Goal: Task Accomplishment & Management: Complete application form

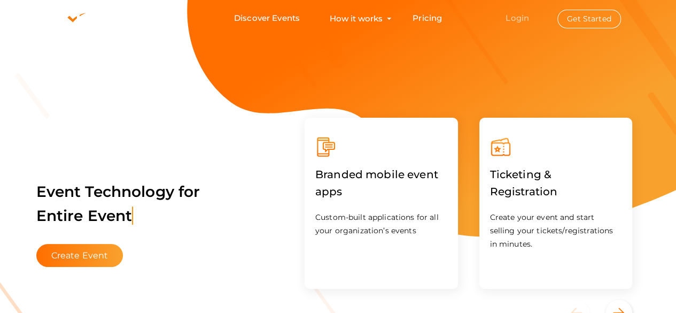
click at [525, 17] on link "Login" at bounding box center [518, 18] width 24 height 10
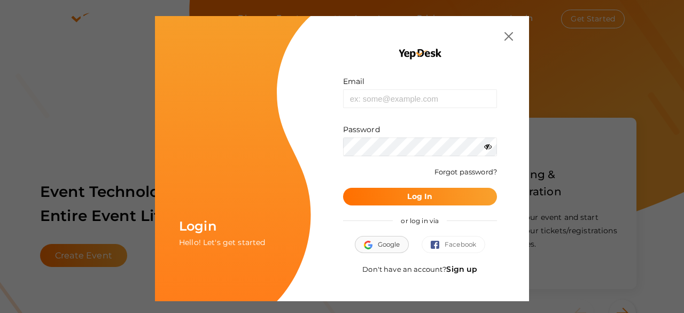
click at [390, 239] on span "Google" at bounding box center [382, 244] width 36 height 11
click at [387, 249] on span "Google" at bounding box center [382, 244] width 36 height 11
click at [472, 269] on link "Sign up" at bounding box center [461, 269] width 31 height 10
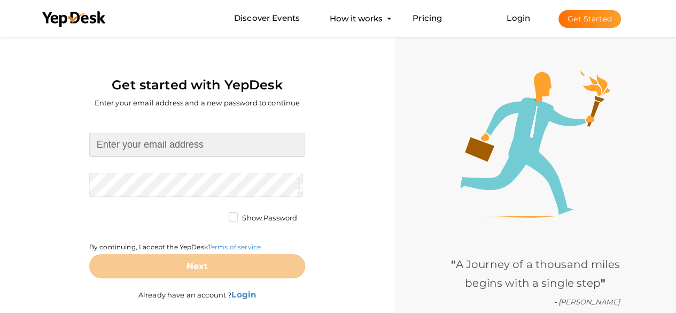
click at [169, 155] on input at bounding box center [197, 145] width 216 height 24
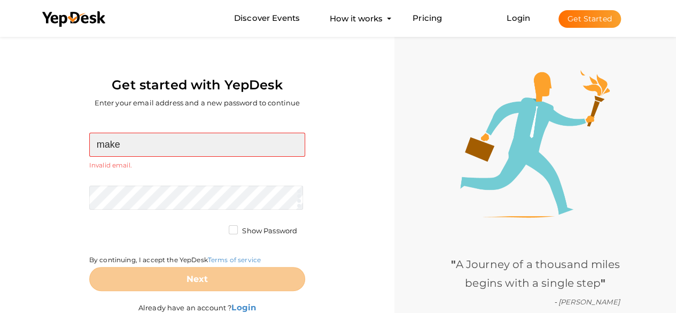
type input "[DOMAIN_NAME][EMAIL_ADDRESS][DOMAIN_NAME]"
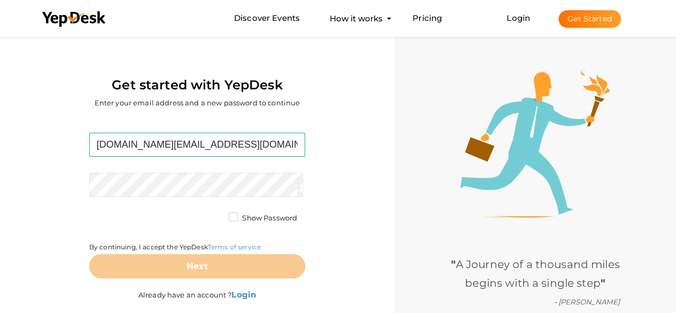
click at [362, 181] on div "[DOMAIN_NAME][EMAIL_ADDRESS][DOMAIN_NAME] Required. Invalid email. Checking You…" at bounding box center [197, 218] width 379 height 202
click at [234, 215] on label "Show Password" at bounding box center [263, 218] width 68 height 11
click at [218, 215] on input "Show Password" at bounding box center [218, 215] width 0 height 0
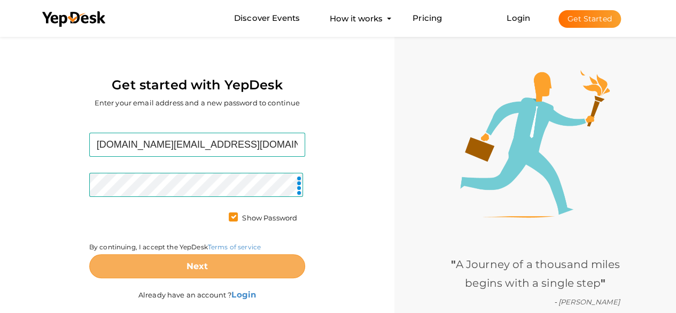
click at [226, 256] on button "Next" at bounding box center [197, 266] width 216 height 24
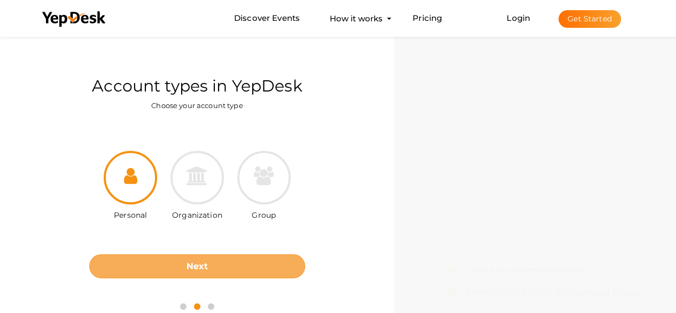
click at [235, 261] on button "Next" at bounding box center [197, 266] width 216 height 24
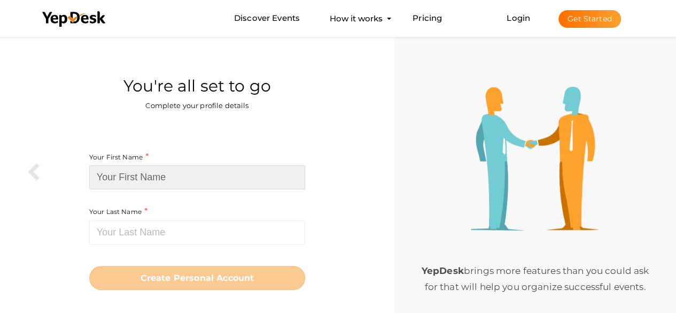
click at [228, 180] on input at bounding box center [197, 177] width 216 height 24
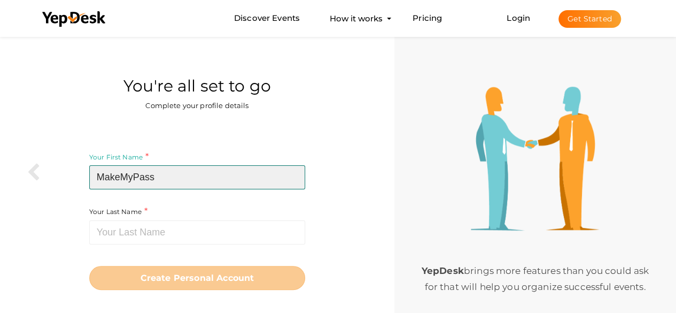
type input "MakeMyPass"
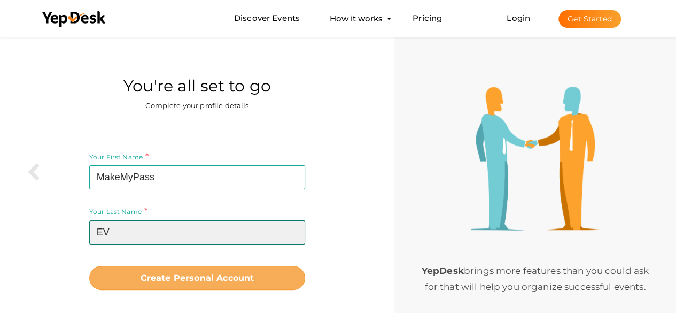
type input "E"
type input "Account"
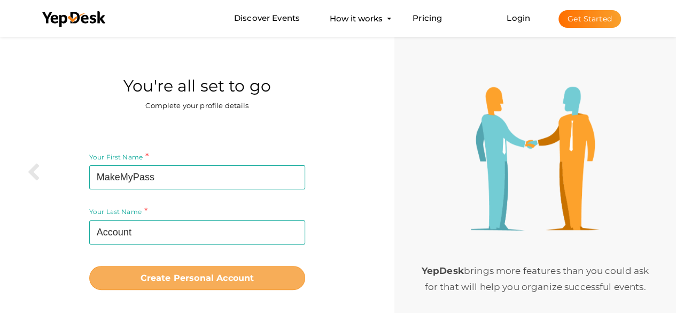
click at [89, 266] on button "Create Personal Account" at bounding box center [197, 278] width 216 height 24
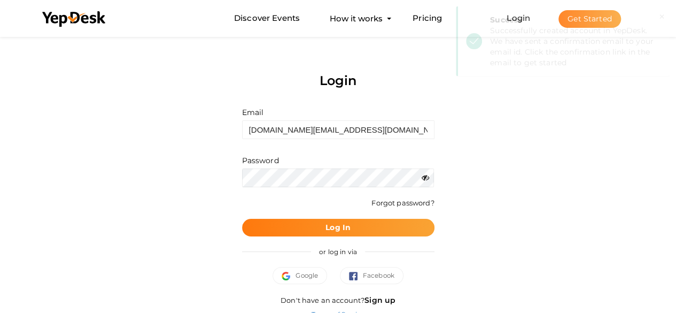
click at [401, 219] on button "Log In" at bounding box center [338, 228] width 192 height 18
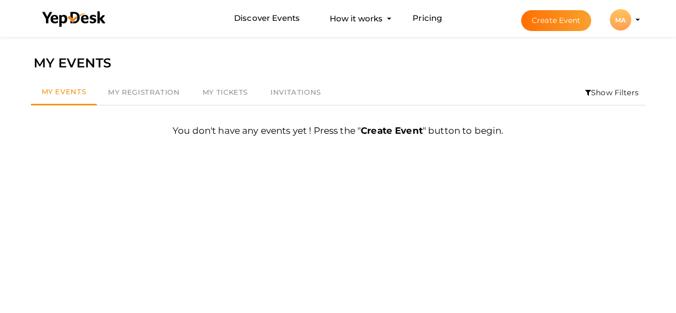
click at [588, 7] on li "Create Event MA MA MakeMyPass Account [DOMAIN_NAME][EMAIL_ADDRESS][DOMAIN_NAME]…" at bounding box center [571, 20] width 143 height 38
click at [573, 21] on button "Create Event" at bounding box center [556, 20] width 71 height 21
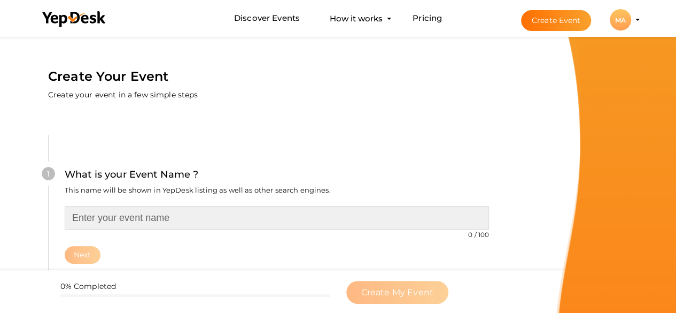
click at [133, 207] on input "text" at bounding box center [277, 218] width 424 height 24
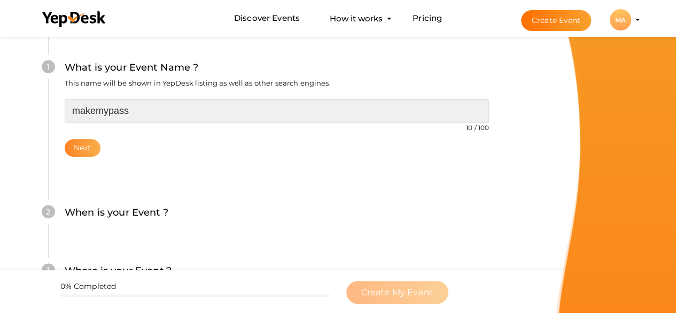
type input "makemypass"
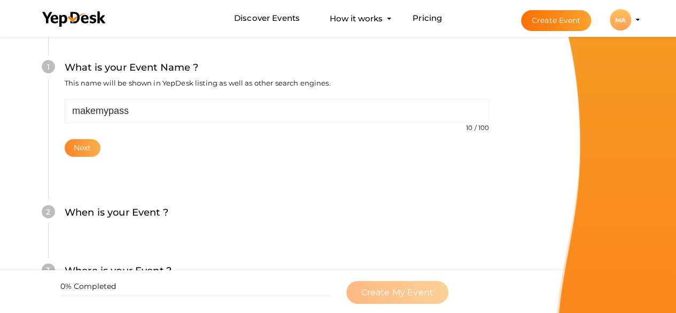
click at [90, 151] on button "Next" at bounding box center [83, 148] width 36 height 18
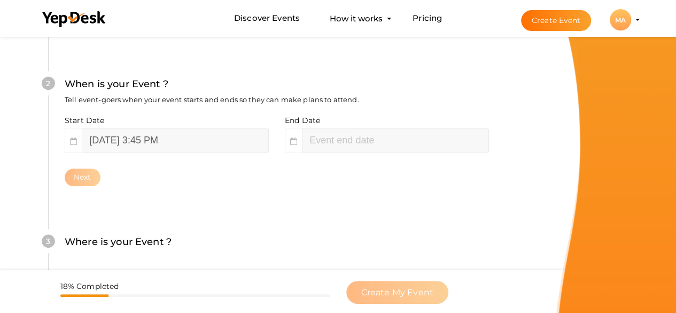
scroll to position [258, 0]
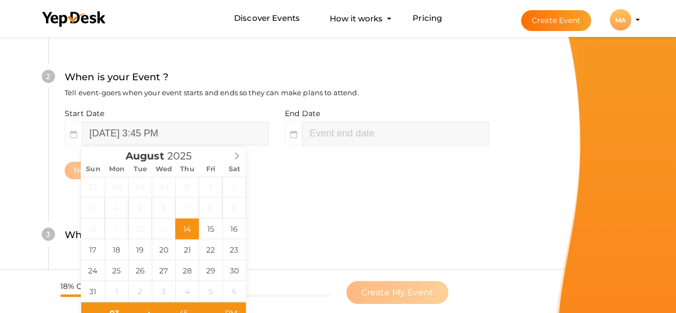
type input "[DATE] 5:45 PM"
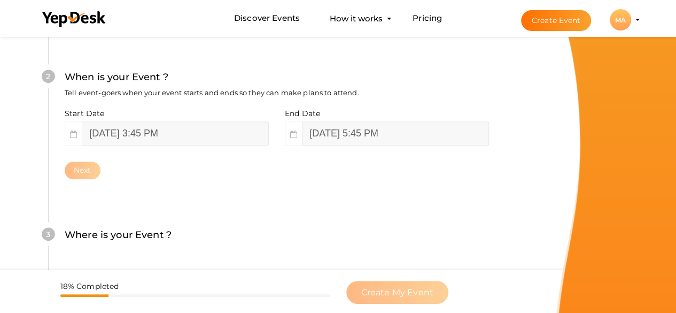
click at [302, 196] on div "2 When is your Event ? Tell event-goers when your event starts and ends so they…" at bounding box center [276, 124] width 457 height 174
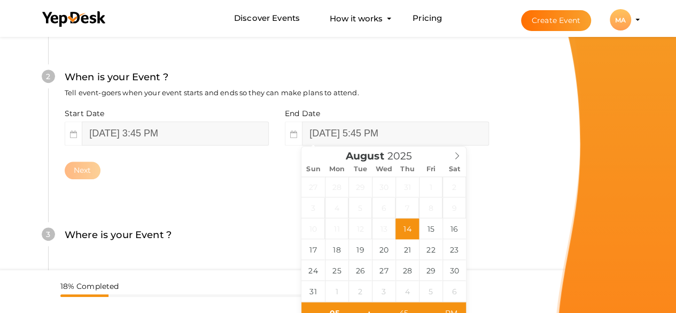
click at [240, 177] on div "Next" at bounding box center [277, 170] width 424 height 18
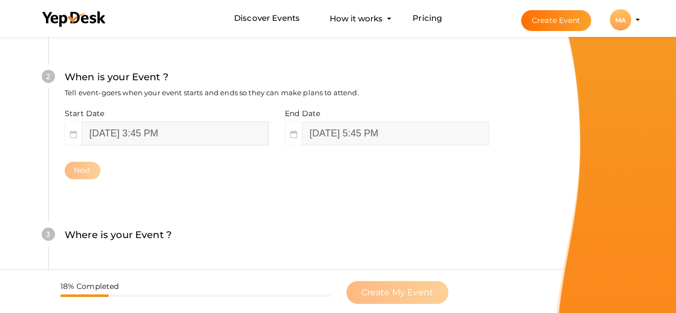
click at [130, 138] on input "[DATE] 3:45 PM" at bounding box center [175, 133] width 187 height 24
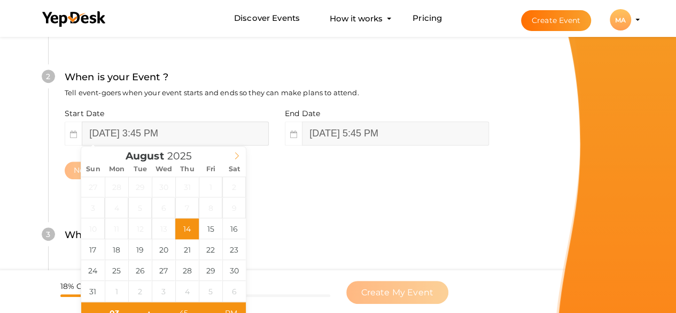
click at [240, 152] on icon at bounding box center [236, 155] width 7 height 7
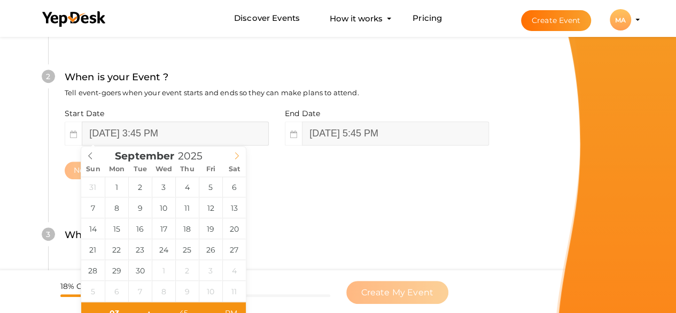
click at [240, 152] on icon at bounding box center [236, 155] width 7 height 7
type input "[DATE] 3:45 PM"
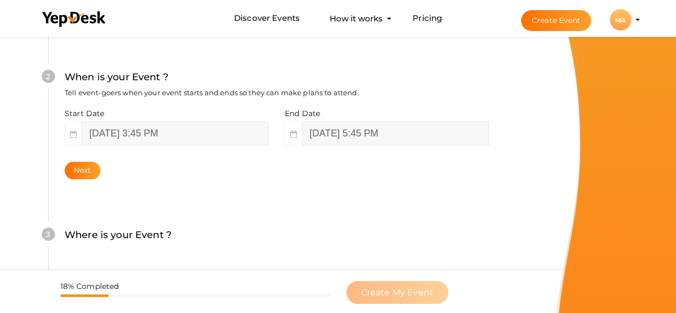
click at [297, 130] on span at bounding box center [293, 133] width 17 height 24
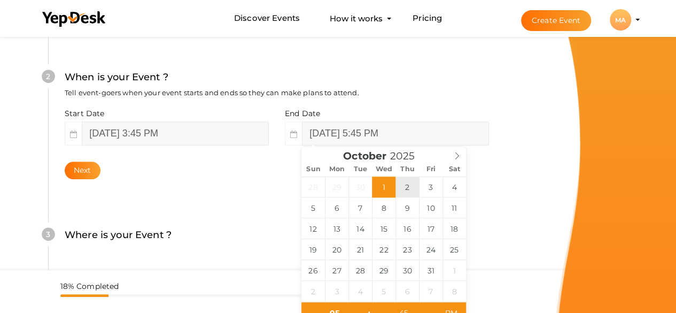
type input "[DATE] 5:45 PM"
click at [256, 181] on div "2 When is your Event ? Tell event-goers when your event starts and ends so they…" at bounding box center [276, 124] width 457 height 174
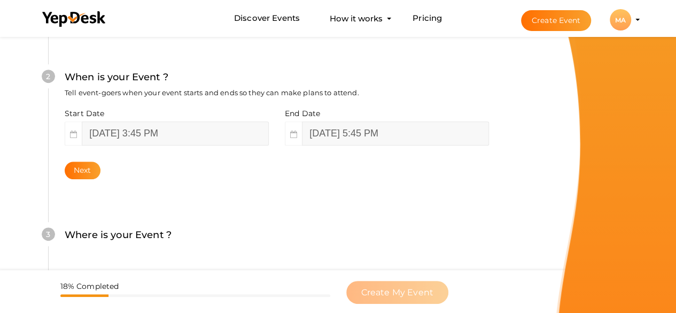
click at [83, 180] on div "2 When is your Event ? Tell event-goers when your event starts and ends so they…" at bounding box center [276, 124] width 457 height 174
click at [85, 164] on button "Next" at bounding box center [83, 170] width 36 height 18
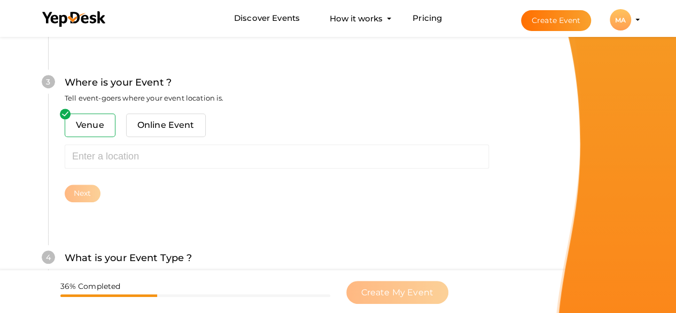
scroll to position [432, 0]
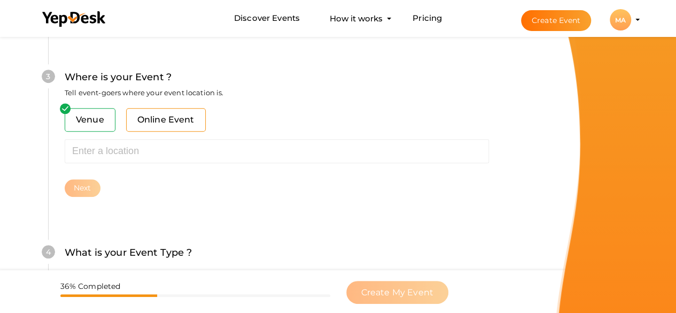
click at [129, 127] on span "Online Event" at bounding box center [166, 120] width 80 height 24
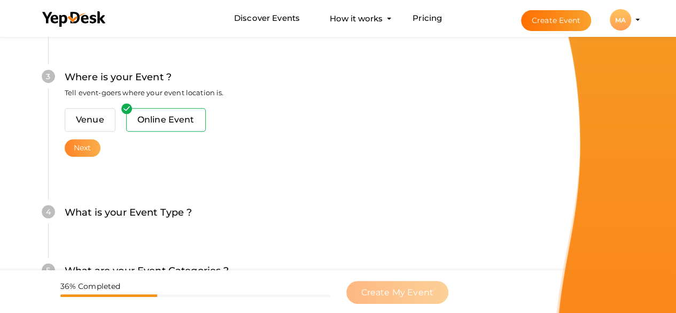
click at [75, 146] on button "Next" at bounding box center [83, 148] width 36 height 18
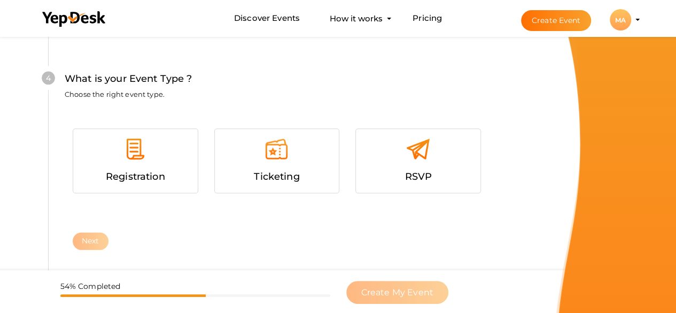
scroll to position [583, 0]
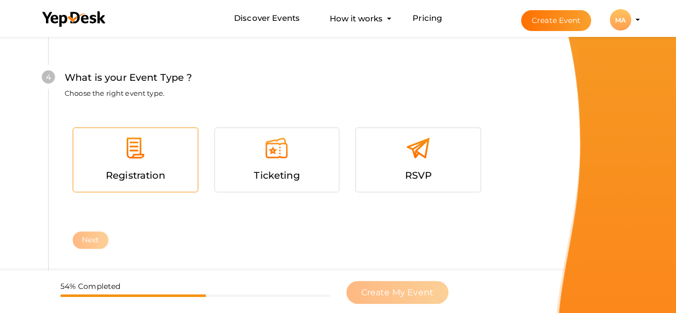
click at [159, 165] on div at bounding box center [135, 152] width 109 height 32
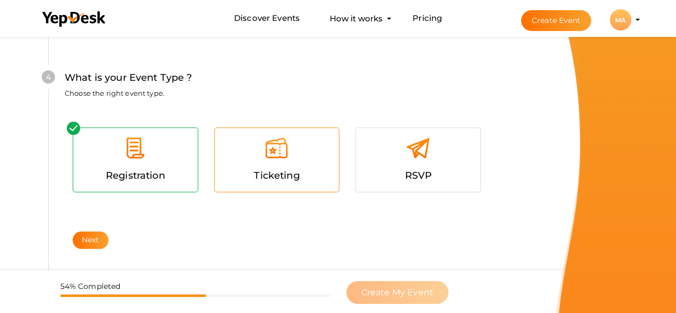
click at [269, 176] on span "Ticketing" at bounding box center [276, 175] width 45 height 12
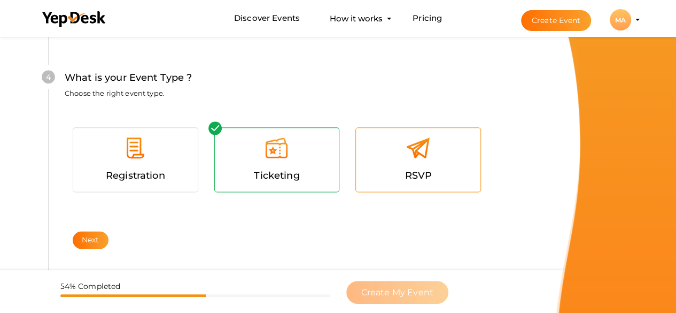
click at [404, 168] on div "RSVP" at bounding box center [418, 176] width 109 height 16
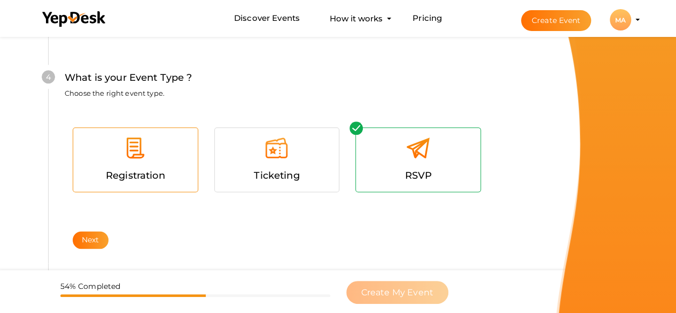
click at [152, 183] on div "Registration" at bounding box center [135, 160] width 125 height 64
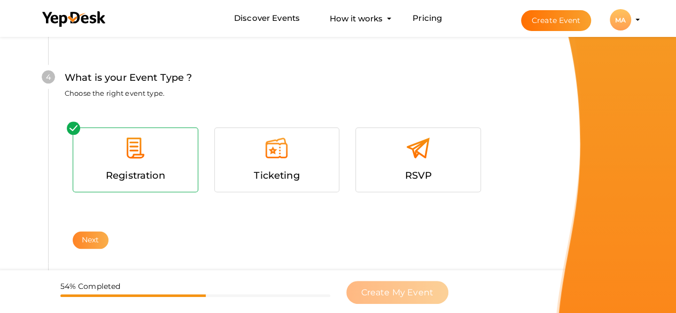
click at [87, 238] on button "Next" at bounding box center [91, 240] width 36 height 18
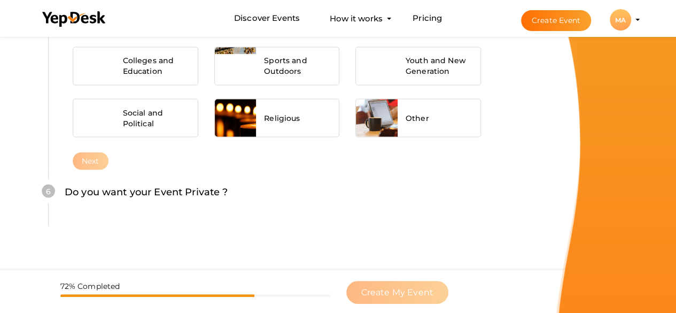
scroll to position [914, 0]
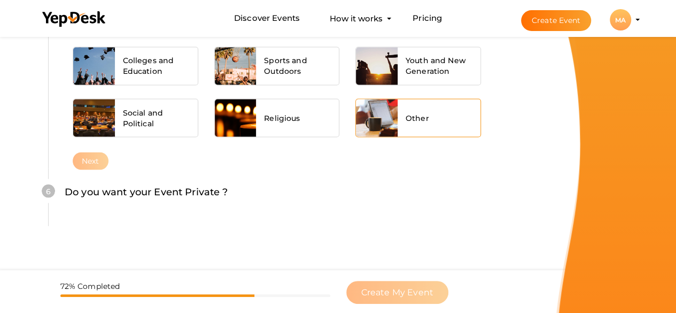
click at [379, 111] on div at bounding box center [377, 117] width 42 height 37
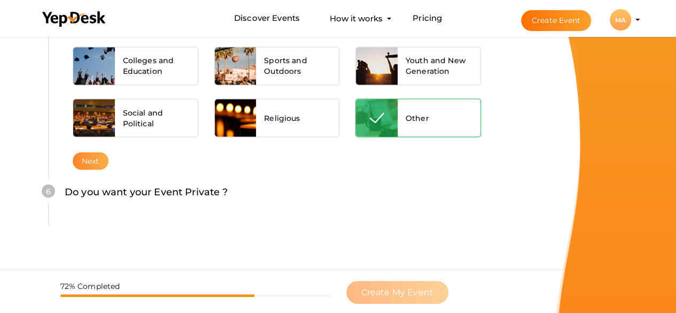
click at [101, 157] on button "Next" at bounding box center [91, 161] width 36 height 18
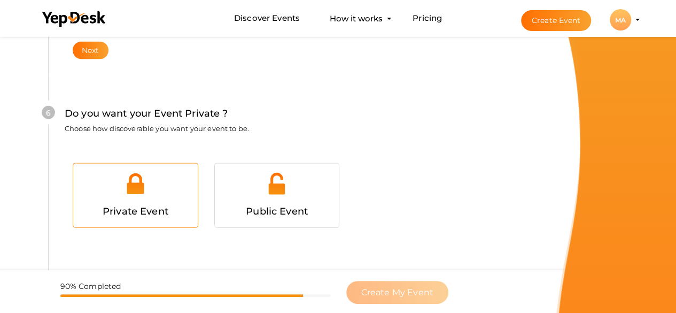
scroll to position [1041, 0]
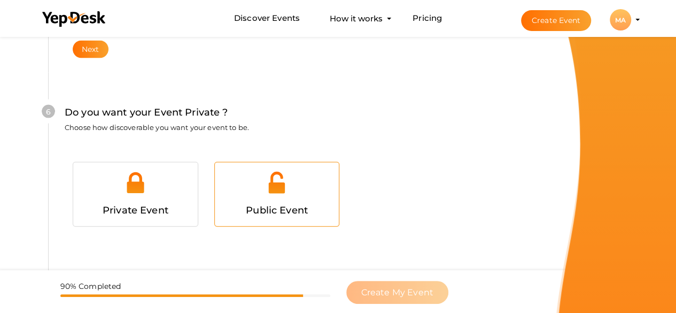
click at [264, 189] on div at bounding box center [277, 187] width 109 height 32
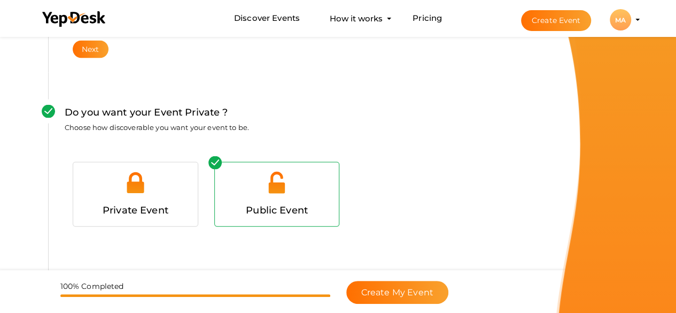
scroll to position [1092, 0]
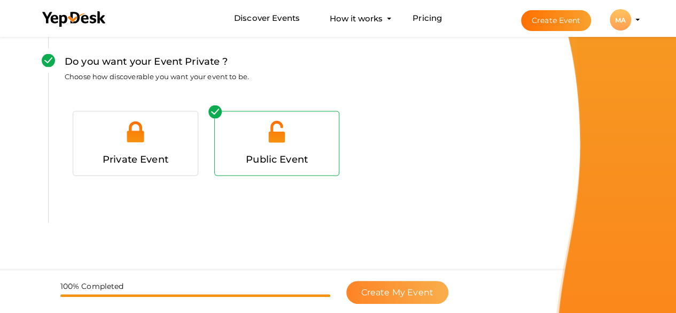
click at [414, 292] on span "Create My Event" at bounding box center [397, 292] width 72 height 10
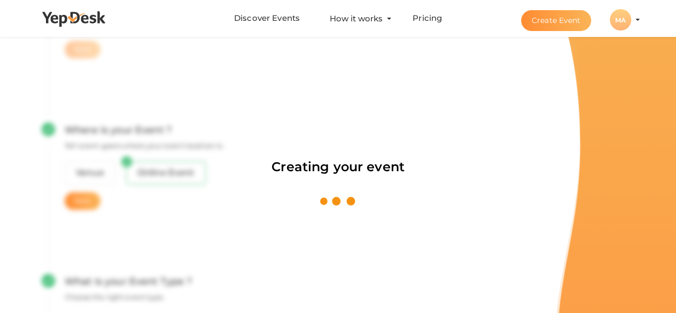
scroll to position [160, 0]
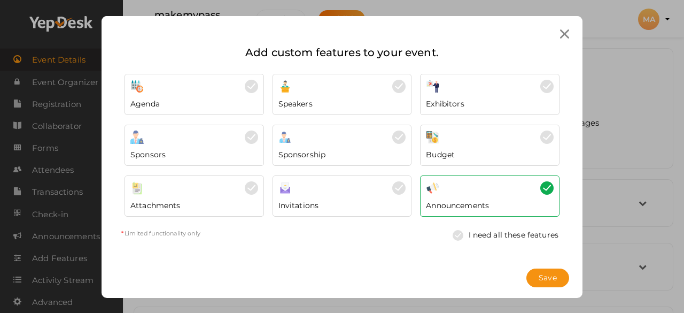
click at [455, 233] on img at bounding box center [461, 235] width 16 height 11
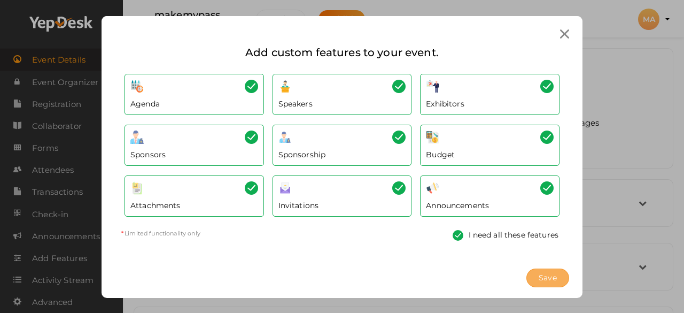
click at [532, 273] on button "Save" at bounding box center [548, 277] width 43 height 19
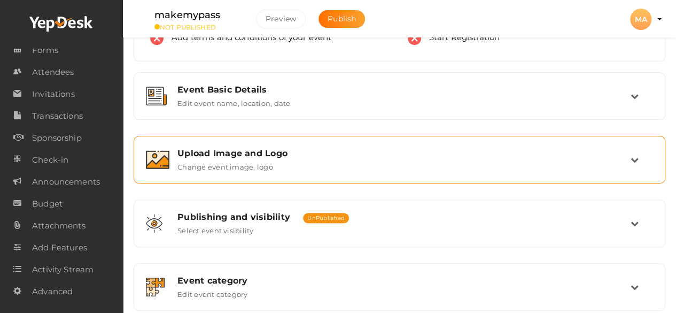
scroll to position [257, 0]
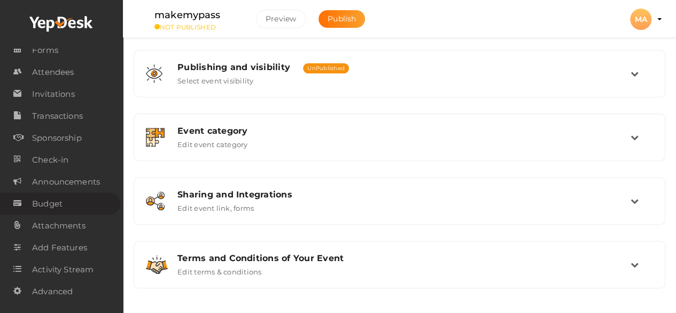
click at [46, 206] on span "Budget" at bounding box center [47, 203] width 30 height 21
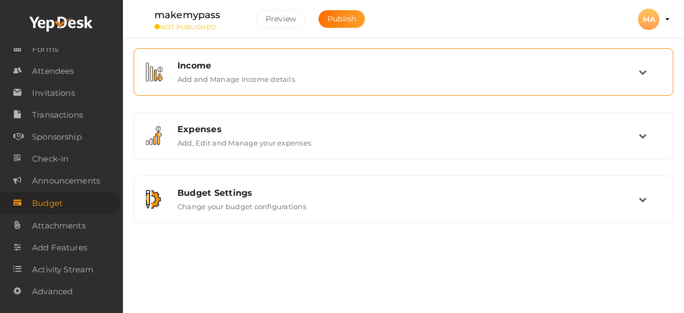
click at [234, 83] on div "Income Add and Manage Income details" at bounding box center [404, 72] width 528 height 36
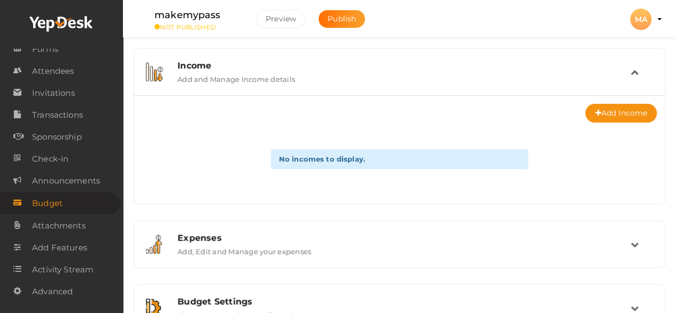
click at [234, 83] on label "Add and Manage Income details" at bounding box center [236, 77] width 118 height 13
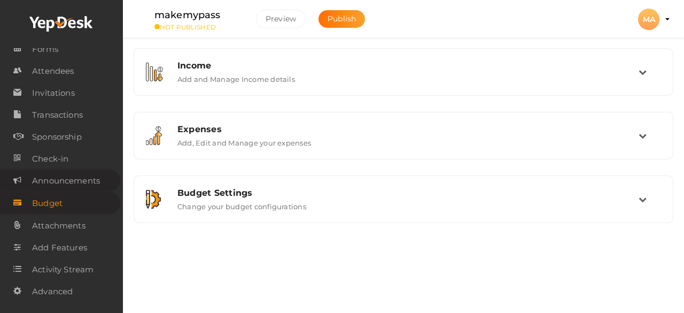
click at [63, 179] on span "Announcements" at bounding box center [66, 180] width 68 height 21
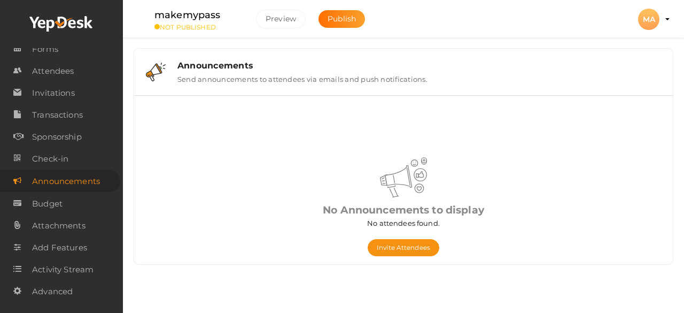
click at [248, 68] on div "Announcements" at bounding box center [419, 65] width 484 height 10
click at [50, 155] on span "Check-in" at bounding box center [50, 158] width 36 height 21
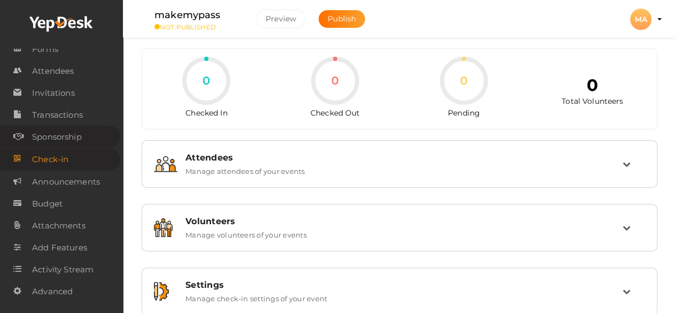
click at [55, 141] on span "Sponsorship" at bounding box center [57, 136] width 50 height 21
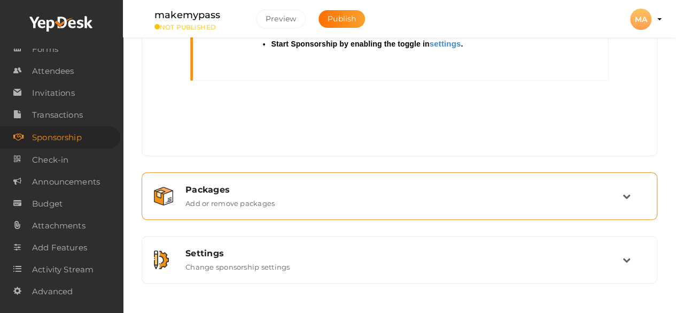
click at [289, 194] on div "Packages Add or remove packages" at bounding box center [399, 195] width 445 height 23
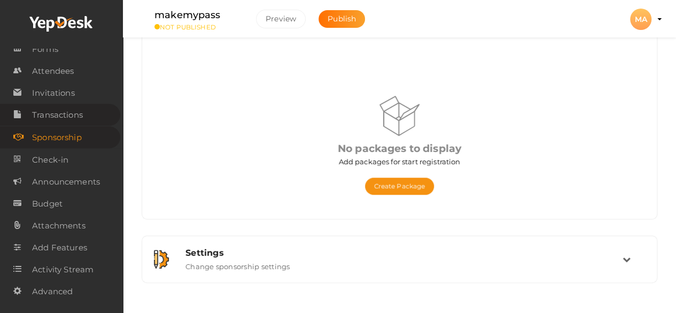
scroll to position [126, 0]
click at [61, 109] on span "Transactions" at bounding box center [57, 114] width 51 height 21
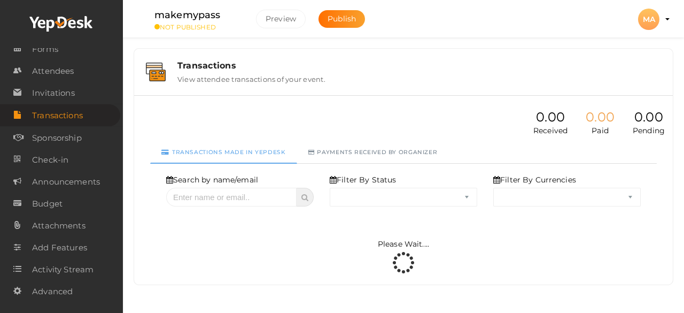
select select "ALL"
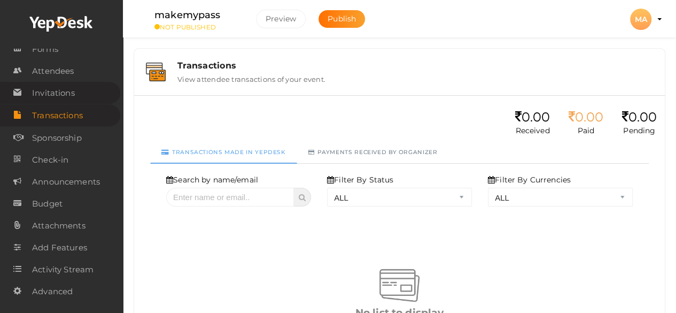
click at [64, 101] on span "Invitations" at bounding box center [53, 92] width 43 height 21
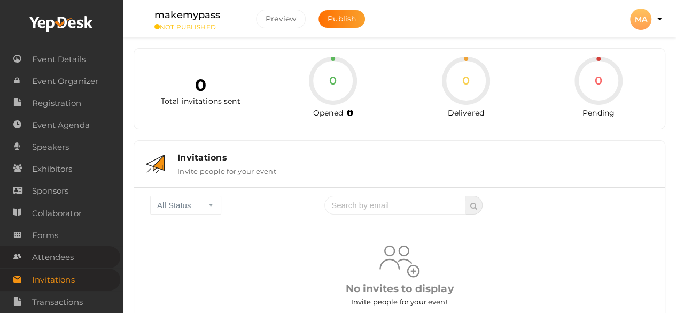
click at [57, 252] on span "Attendees" at bounding box center [53, 256] width 42 height 21
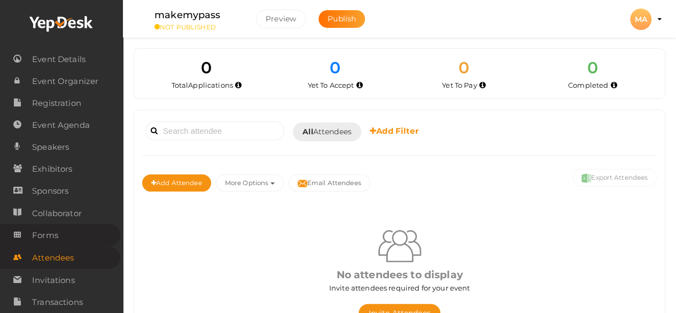
click at [57, 238] on span "Forms" at bounding box center [45, 235] width 26 height 21
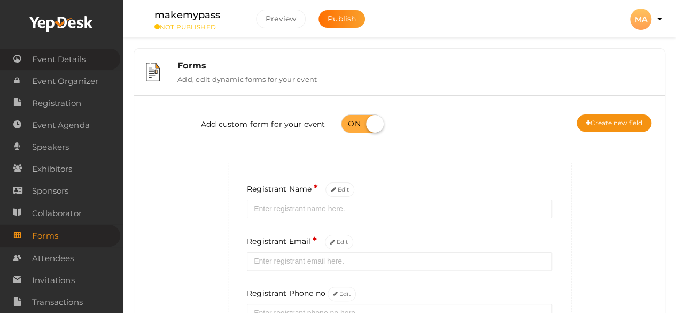
click at [96, 58] on link "Event Details" at bounding box center [60, 59] width 120 height 22
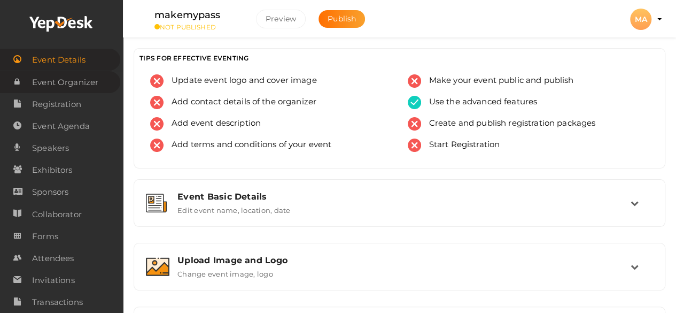
click at [78, 84] on span "Event Organizer" at bounding box center [65, 82] width 66 height 21
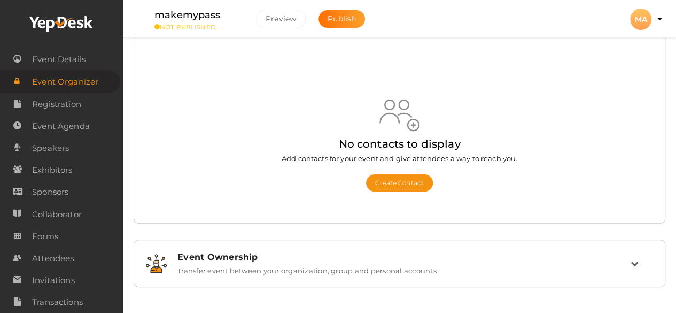
click at [273, 246] on div "Event Ownership Transfer event between your organization, group and personal ac…" at bounding box center [400, 263] width 520 height 36
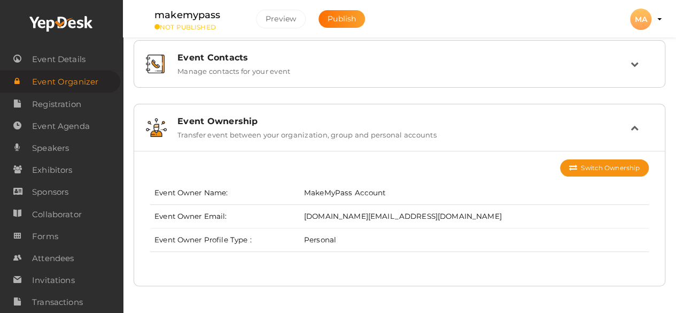
scroll to position [7, 0]
click at [71, 110] on span "Registration" at bounding box center [56, 104] width 49 height 21
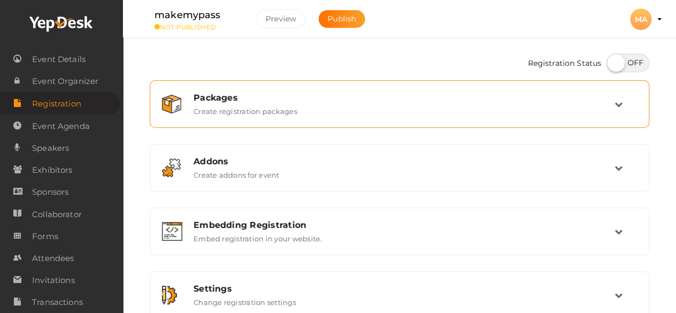
click at [340, 108] on div "Packages Create registration packages" at bounding box center [400, 103] width 429 height 23
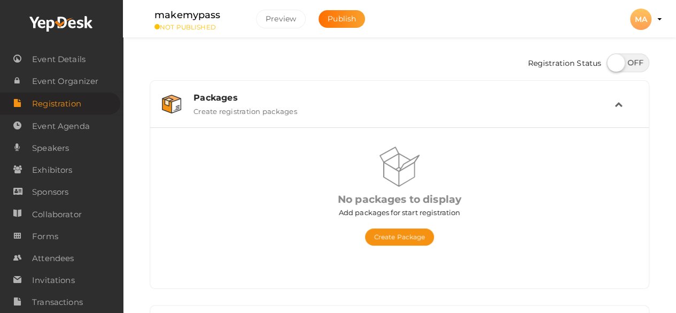
click at [340, 108] on div "Packages Create registration packages" at bounding box center [400, 103] width 429 height 23
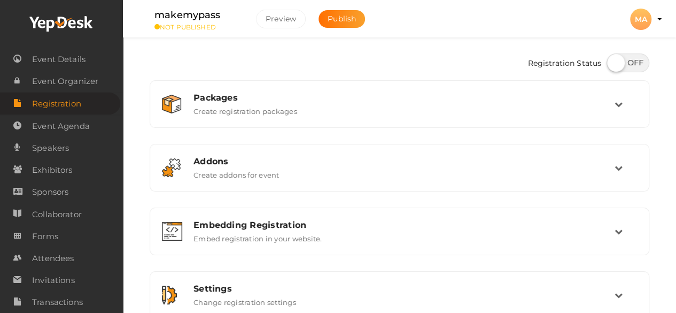
click at [624, 66] on label at bounding box center [628, 62] width 43 height 19
click at [614, 63] on input "checkbox" at bounding box center [610, 59] width 7 height 7
click at [624, 66] on label at bounding box center [628, 62] width 43 height 19
click at [614, 63] on input "checkbox" at bounding box center [610, 59] width 7 height 7
checkbox input "false"
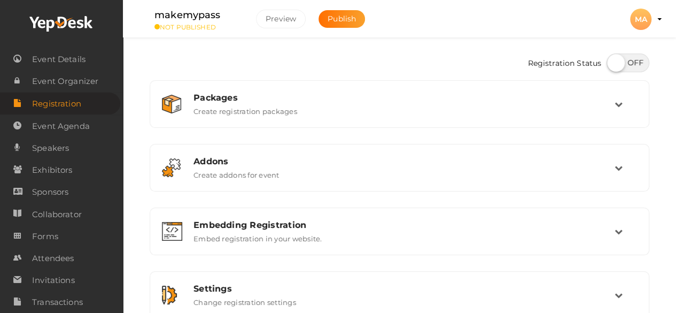
click at [359, 42] on div "Registration Status Packages Create registration packages Add Package No packag…" at bounding box center [399, 186] width 553 height 372
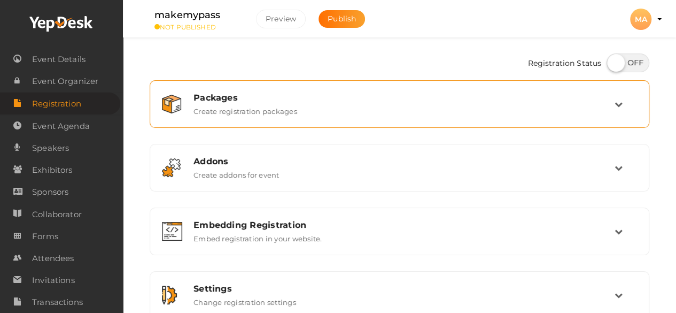
click at [221, 118] on div "Packages Create registration packages" at bounding box center [400, 104] width 488 height 36
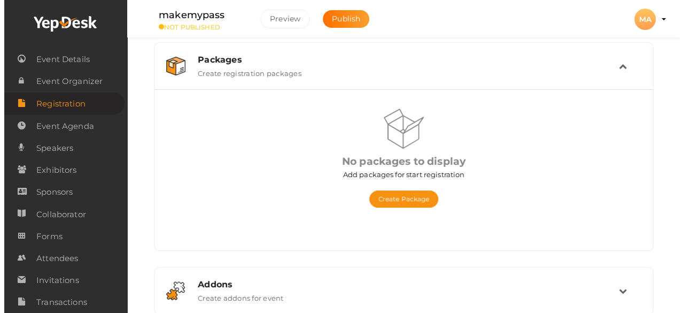
scroll to position [53, 0]
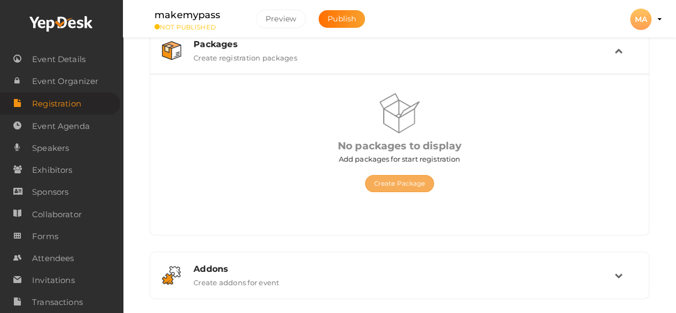
click at [374, 180] on button "Create Package" at bounding box center [400, 183] width 70 height 17
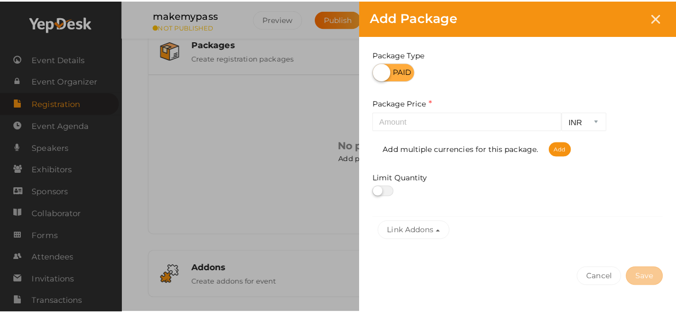
scroll to position [201, 0]
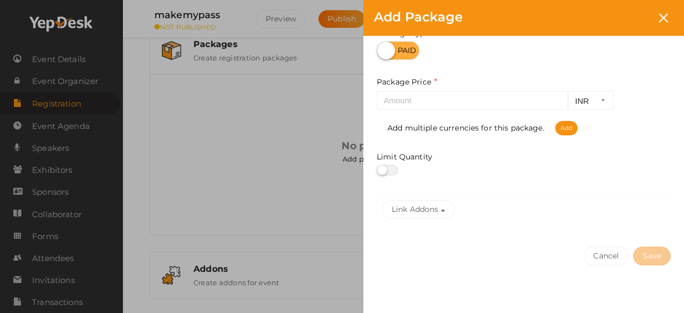
click at [283, 147] on div "Add Package Package Name This field is Required. Package Name already used. Des…" at bounding box center [342, 156] width 684 height 313
click at [661, 17] on icon at bounding box center [663, 17] width 9 height 9
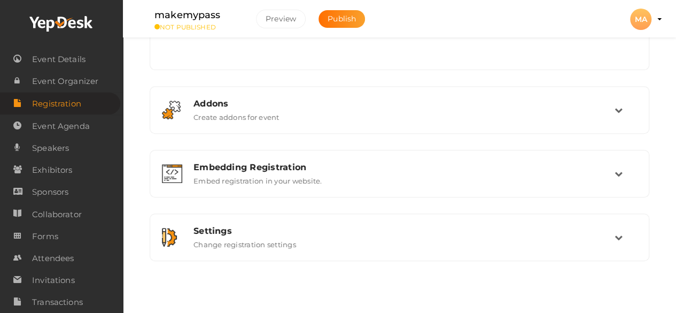
scroll to position [219, 0]
